Goal: Task Accomplishment & Management: Use online tool/utility

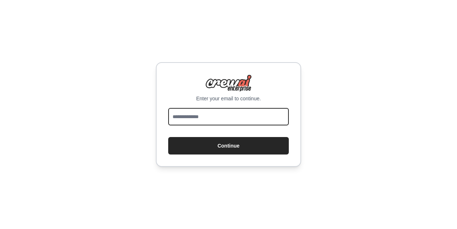
click at [209, 114] on input "email" at bounding box center [228, 116] width 120 height 17
type input "**********"
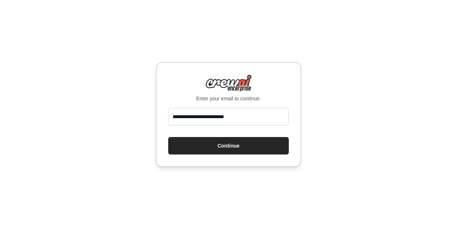
click at [198, 145] on button "Continue" at bounding box center [228, 145] width 120 height 17
click at [246, 148] on button "Continue" at bounding box center [228, 145] width 120 height 17
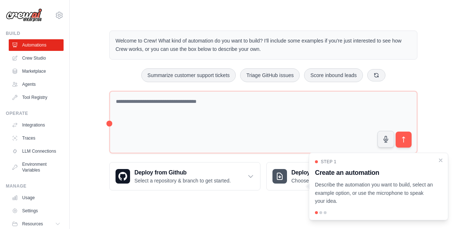
click at [282, 221] on body "[EMAIL_ADDRESS][DOMAIN_NAME] Settings Build Automations Crew Studio" at bounding box center [228, 114] width 457 height 229
click at [320, 212] on div at bounding box center [320, 212] width 3 height 3
click at [328, 200] on p "Describe the automation you want to build, select an example option, or use the…" at bounding box center [374, 192] width 118 height 25
click at [321, 212] on div at bounding box center [320, 212] width 3 height 3
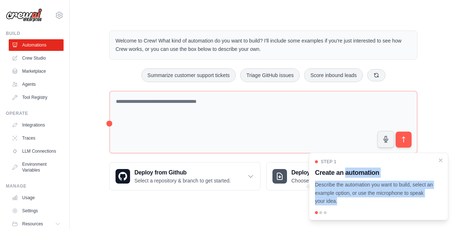
drag, startPoint x: 321, startPoint y: 212, endPoint x: 373, endPoint y: 173, distance: 65.1
click at [373, 173] on div "Step 1 Create an automation Describe the automation you want to build, select a…" at bounding box center [377, 186] width 139 height 68
drag, startPoint x: 373, startPoint y: 173, endPoint x: 389, endPoint y: 204, distance: 34.4
click at [389, 204] on p "Describe the automation you want to build, select an example option, or use the…" at bounding box center [374, 192] width 118 height 25
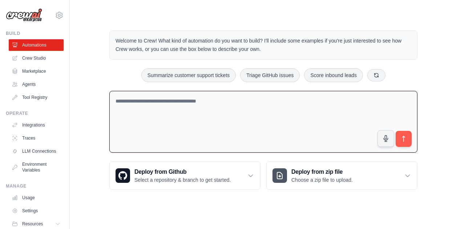
click at [181, 111] on textarea at bounding box center [263, 122] width 308 height 62
type textarea "*"
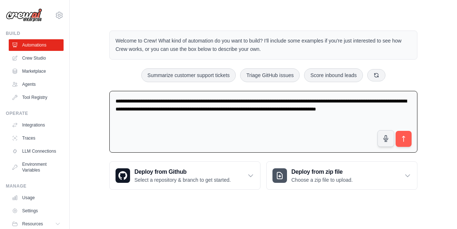
type textarea "**********"
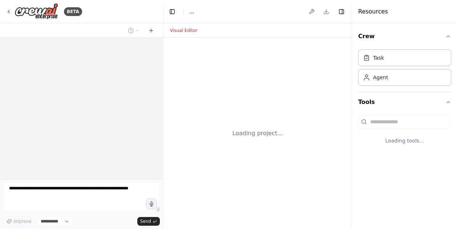
select select "****"
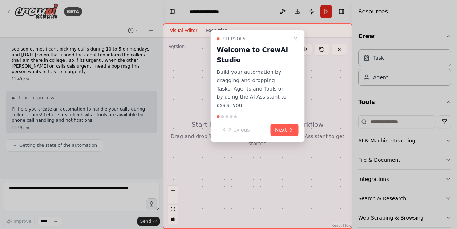
scroll to position [9, 0]
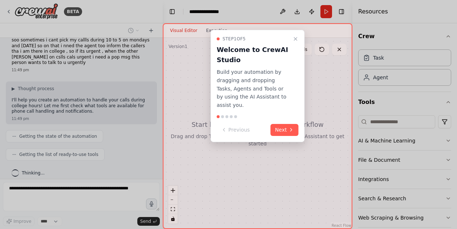
click at [277, 124] on button "Next" at bounding box center [284, 130] width 28 height 12
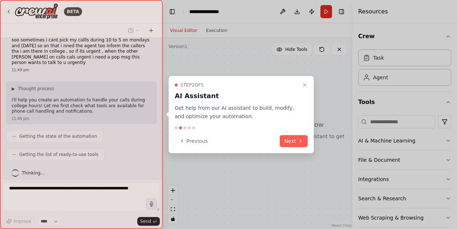
click at [287, 140] on button "Next" at bounding box center [293, 141] width 28 height 12
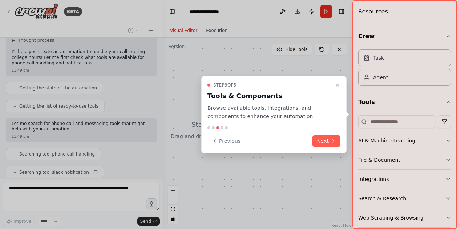
scroll to position [75, 0]
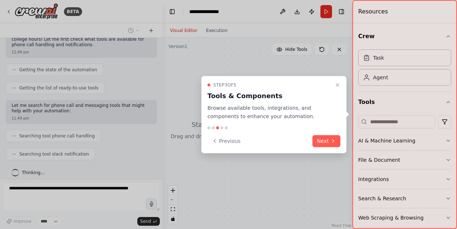
click at [320, 140] on button "Next" at bounding box center [326, 141] width 28 height 12
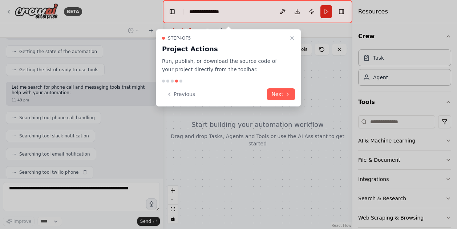
scroll to position [112, 0]
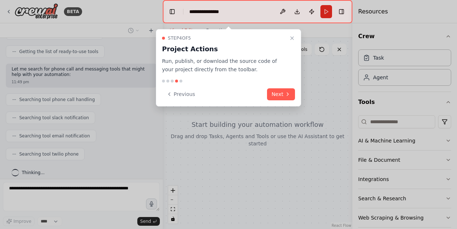
click at [278, 93] on button "Next" at bounding box center [281, 94] width 28 height 12
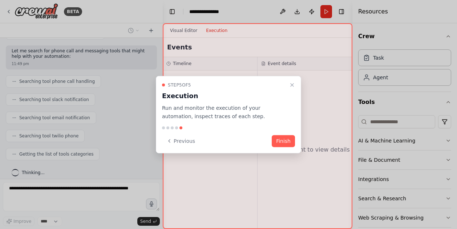
scroll to position [148, 0]
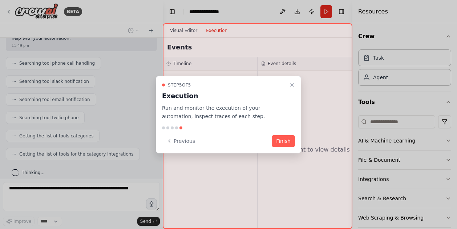
click at [281, 141] on button "Finish" at bounding box center [282, 141] width 23 height 12
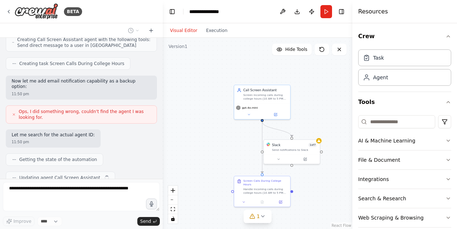
scroll to position [364, 0]
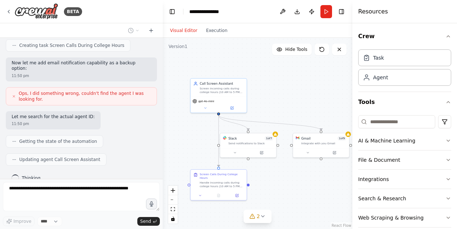
drag, startPoint x: 324, startPoint y: 153, endPoint x: 281, endPoint y: 147, distance: 44.0
click at [281, 147] on div ".deletable-edge-delete-btn { width: 20px; height: 20px; border: 0px solid #ffff…" at bounding box center [257, 133] width 189 height 191
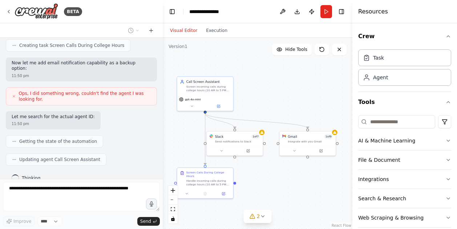
drag, startPoint x: 295, startPoint y: 174, endPoint x: 281, endPoint y: 172, distance: 13.6
click at [281, 172] on div ".deletable-edge-delete-btn { width: 20px; height: 20px; border: 0px solid #ffff…" at bounding box center [257, 133] width 189 height 191
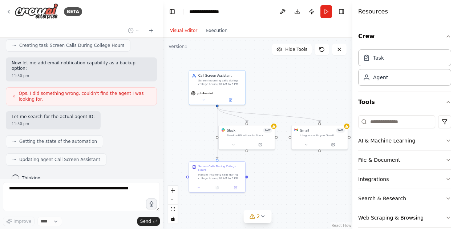
drag, startPoint x: 281, startPoint y: 172, endPoint x: 293, endPoint y: 166, distance: 13.5
click at [293, 166] on div ".deletable-edge-delete-btn { width: 20px; height: 20px; border: 0px solid #ffff…" at bounding box center [257, 133] width 189 height 191
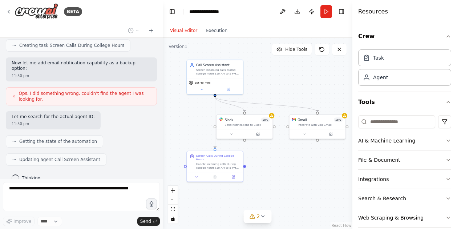
drag, startPoint x: 293, startPoint y: 166, endPoint x: 289, endPoint y: 151, distance: 16.3
click at [289, 151] on div ".deletable-edge-delete-btn { width: 20px; height: 20px; border: 0px solid #ffff…" at bounding box center [257, 133] width 189 height 191
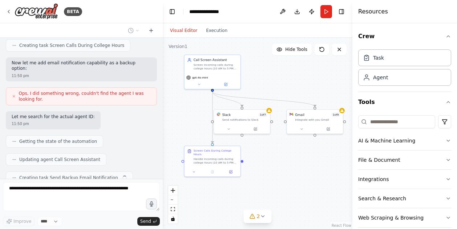
scroll to position [383, 0]
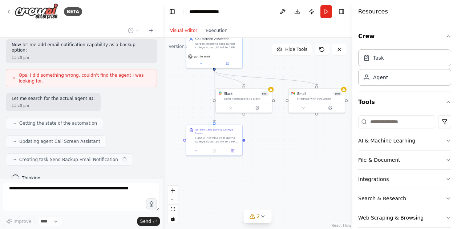
drag, startPoint x: 289, startPoint y: 151, endPoint x: 290, endPoint y: 130, distance: 21.1
click at [290, 130] on div ".deletable-edge-delete-btn { width: 20px; height: 20px; border: 0px solid #ffff…" at bounding box center [257, 133] width 189 height 191
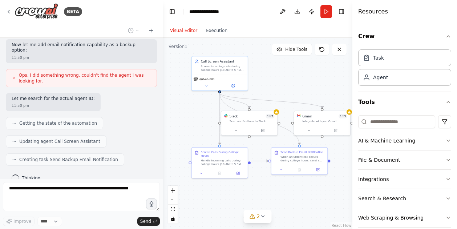
scroll to position [401, 0]
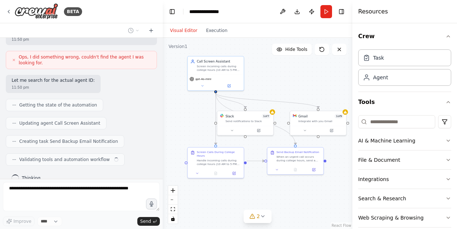
drag, startPoint x: 294, startPoint y: 164, endPoint x: 294, endPoint y: 186, distance: 21.8
click at [294, 186] on div ".deletable-edge-delete-btn { width: 20px; height: 20px; border: 0px solid #ffff…" at bounding box center [257, 133] width 189 height 191
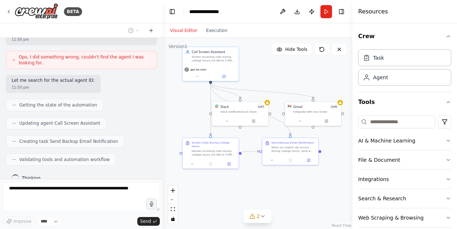
drag, startPoint x: 294, startPoint y: 193, endPoint x: 290, endPoint y: 184, distance: 9.9
click at [290, 184] on div ".deletable-edge-delete-btn { width: 20px; height: 20px; border: 0px solid #ffff…" at bounding box center [257, 133] width 189 height 191
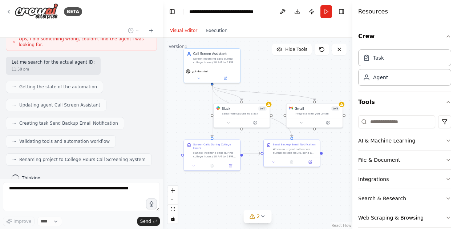
click at [303, 191] on div ".deletable-edge-delete-btn { width: 20px; height: 20px; border: 0px solid #ffff…" at bounding box center [257, 133] width 189 height 191
click at [419, 49] on div "Task" at bounding box center [404, 57] width 93 height 17
click at [418, 55] on div "Task" at bounding box center [404, 57] width 93 height 17
click at [407, 60] on div "Task" at bounding box center [404, 57] width 93 height 17
click at [400, 79] on div "Agent" at bounding box center [404, 77] width 93 height 17
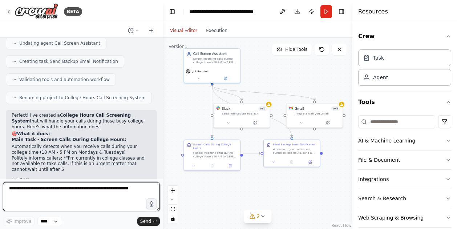
scroll to position [6, 0]
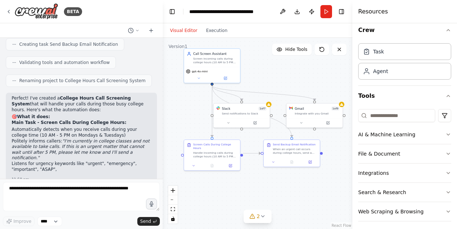
click at [447, 143] on div "Crew Task Agent Tools AI & Machine Learning File & Document Integrations Search…" at bounding box center [404, 125] width 105 height 205
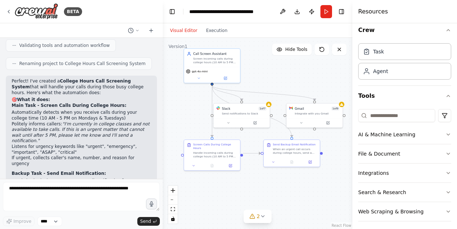
click at [445, 135] on icon "button" at bounding box center [448, 134] width 6 height 6
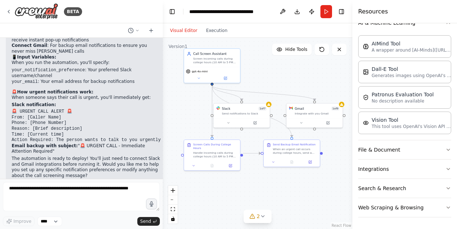
scroll to position [680, 0]
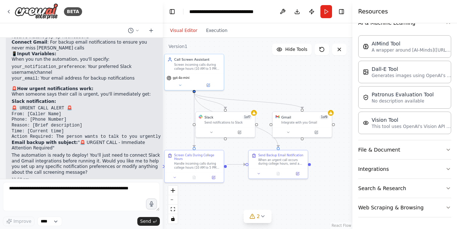
drag, startPoint x: 289, startPoint y: 66, endPoint x: 273, endPoint y: 81, distance: 21.6
click at [273, 81] on div ".deletable-edge-delete-btn { width: 20px; height: 20px; border: 0px solid #ffff…" at bounding box center [257, 133] width 189 height 191
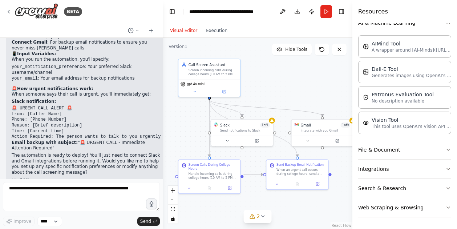
drag, startPoint x: 273, startPoint y: 81, endPoint x: 291, endPoint y: 87, distance: 19.9
click at [291, 87] on div ".deletable-edge-delete-btn { width: 20px; height: 20px; border: 0px solid #ffff…" at bounding box center [257, 133] width 189 height 191
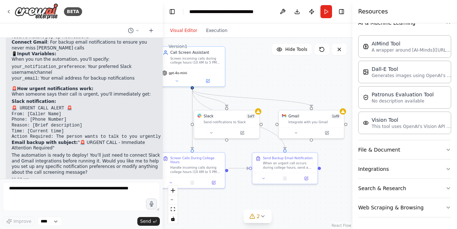
drag, startPoint x: 291, startPoint y: 87, endPoint x: 283, endPoint y: 77, distance: 12.8
click at [283, 77] on div ".deletable-edge-delete-btn { width: 20px; height: 20px; border: 0px solid #ffff…" at bounding box center [257, 133] width 189 height 191
